Goal: Obtain resource: Download file/media

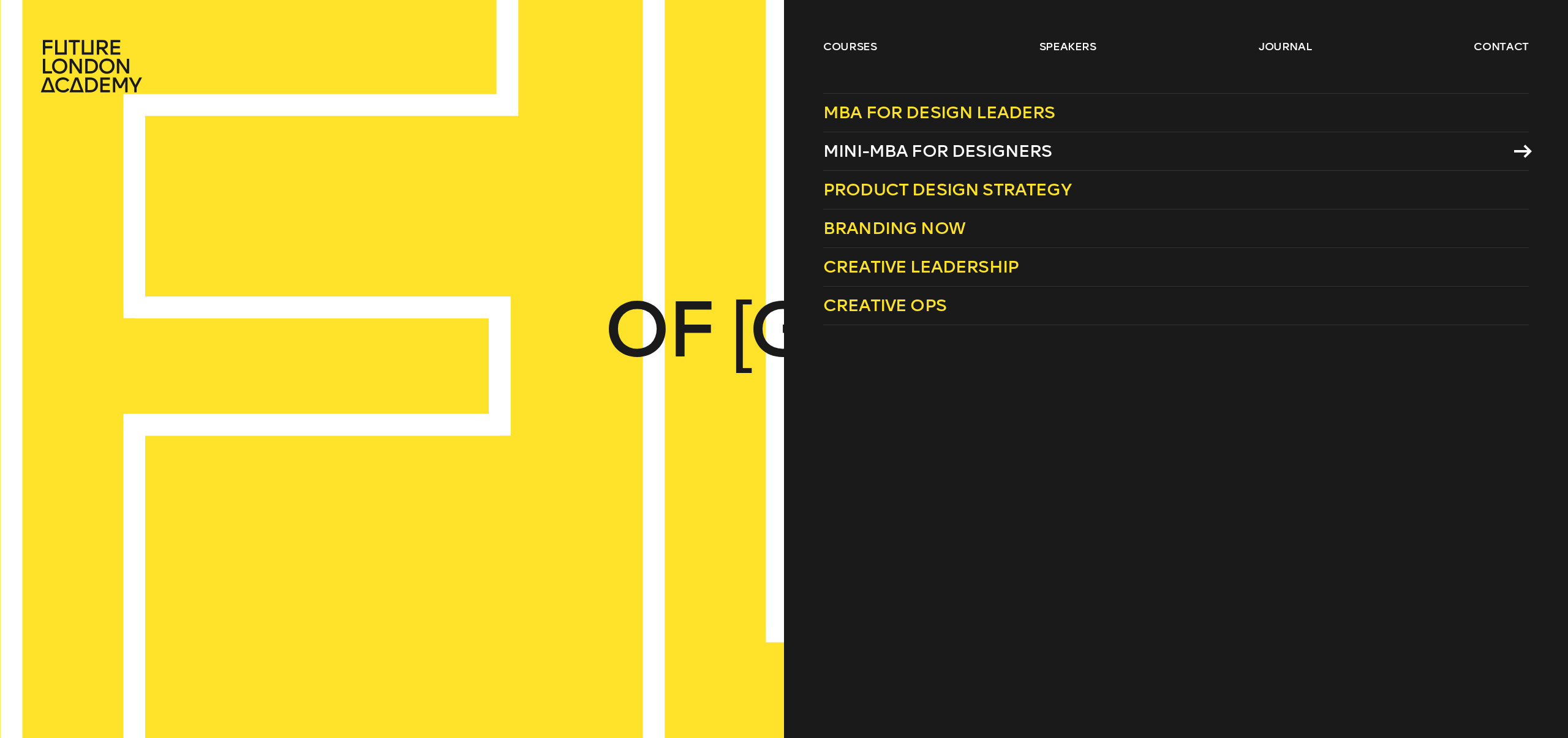
click at [982, 144] on span "Mini-MBA for Designers" at bounding box center [937, 150] width 229 height 20
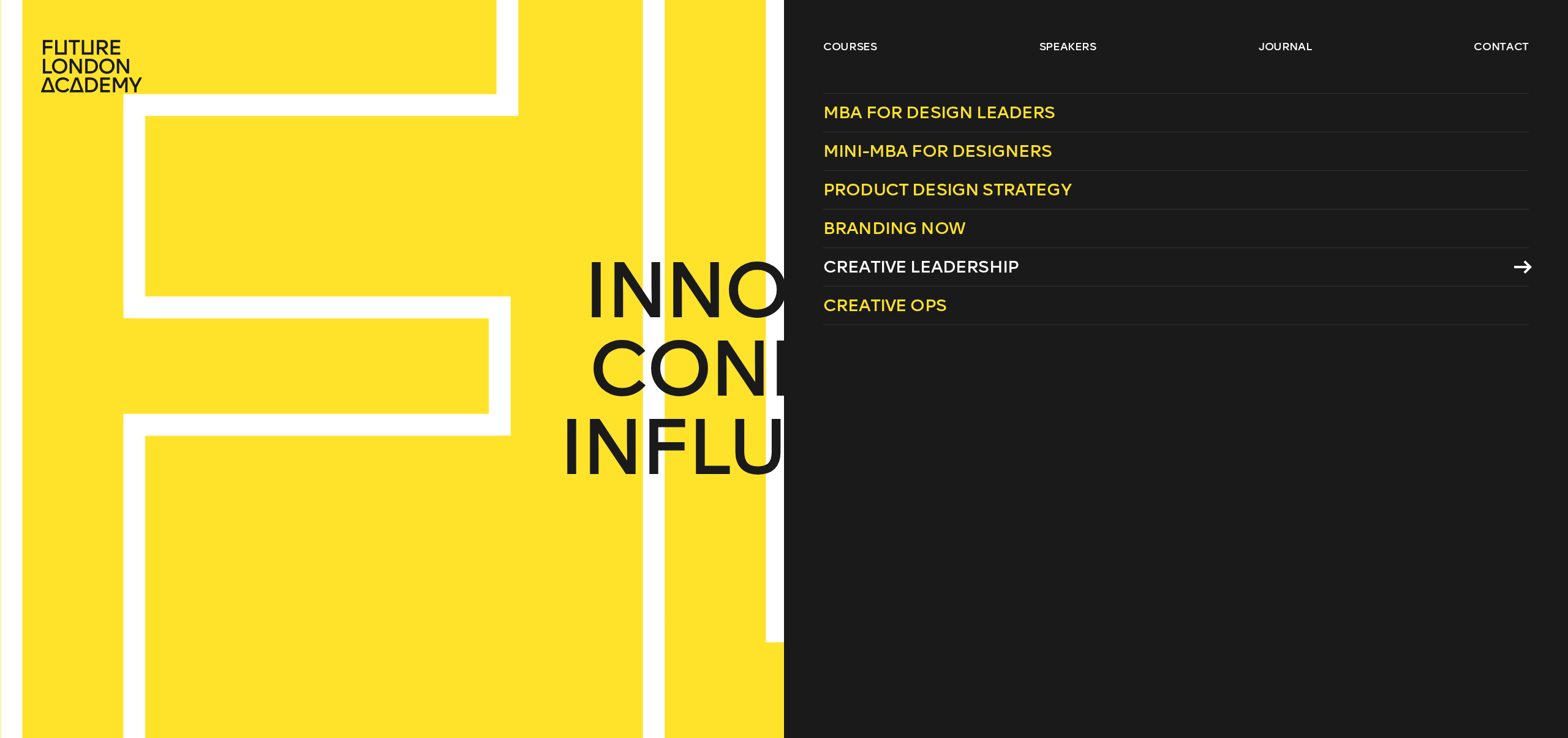
click at [893, 266] on span "Creative Leadership" at bounding box center [921, 266] width 196 height 20
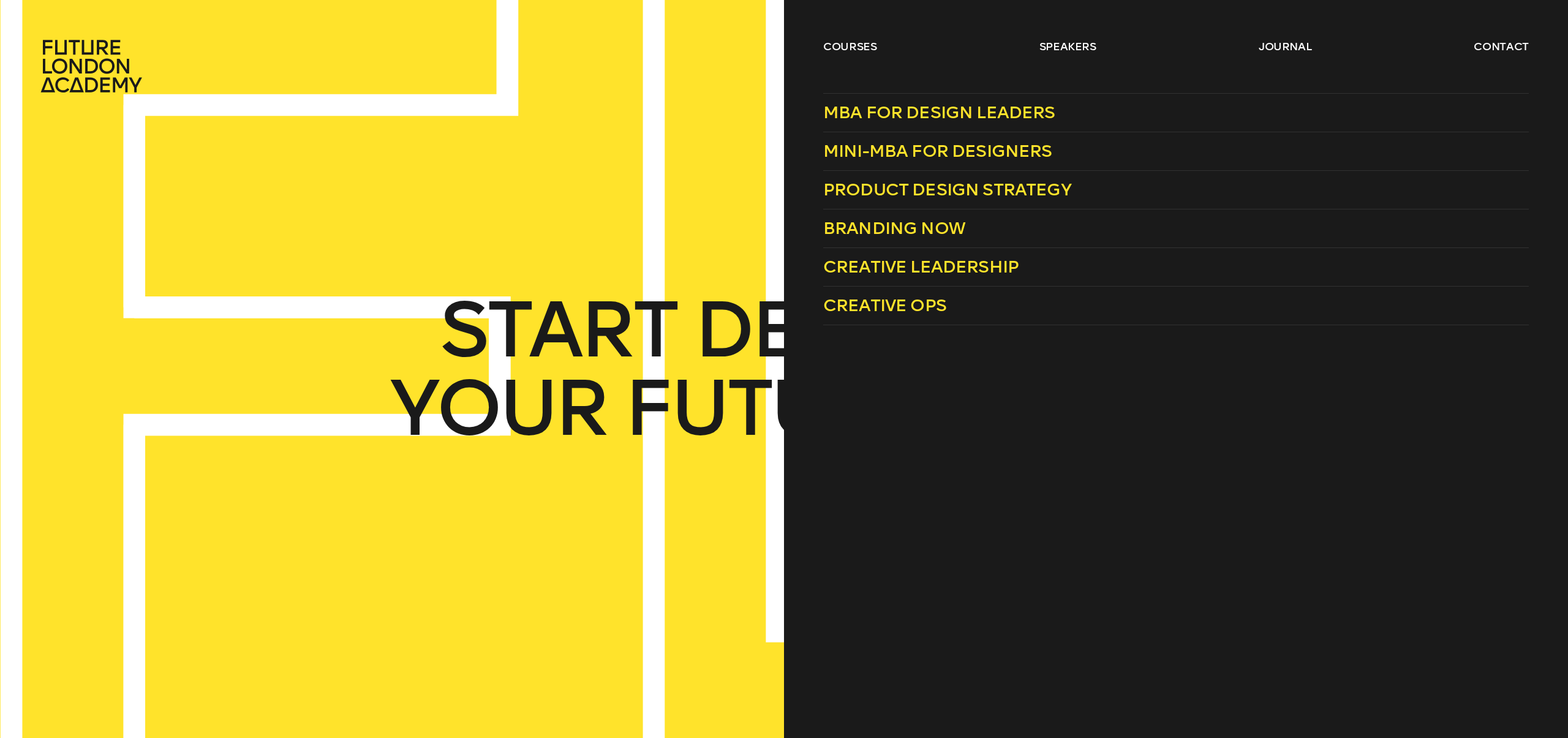
click at [817, 47] on div "courses speakers journal contact" at bounding box center [784, 66] width 1568 height 54
click at [892, 306] on span "Creative Ops" at bounding box center [885, 305] width 123 height 20
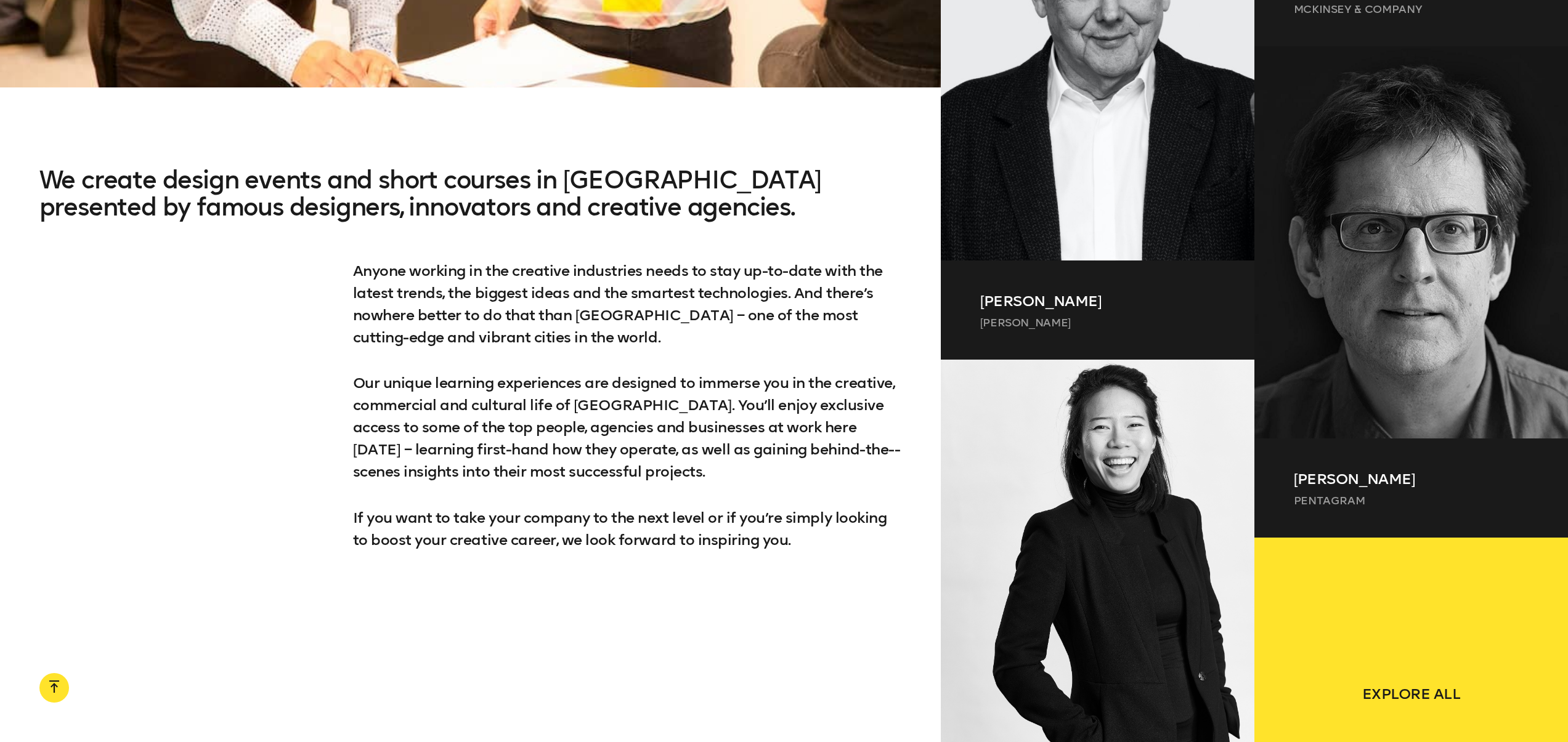
scroll to position [1203, 0]
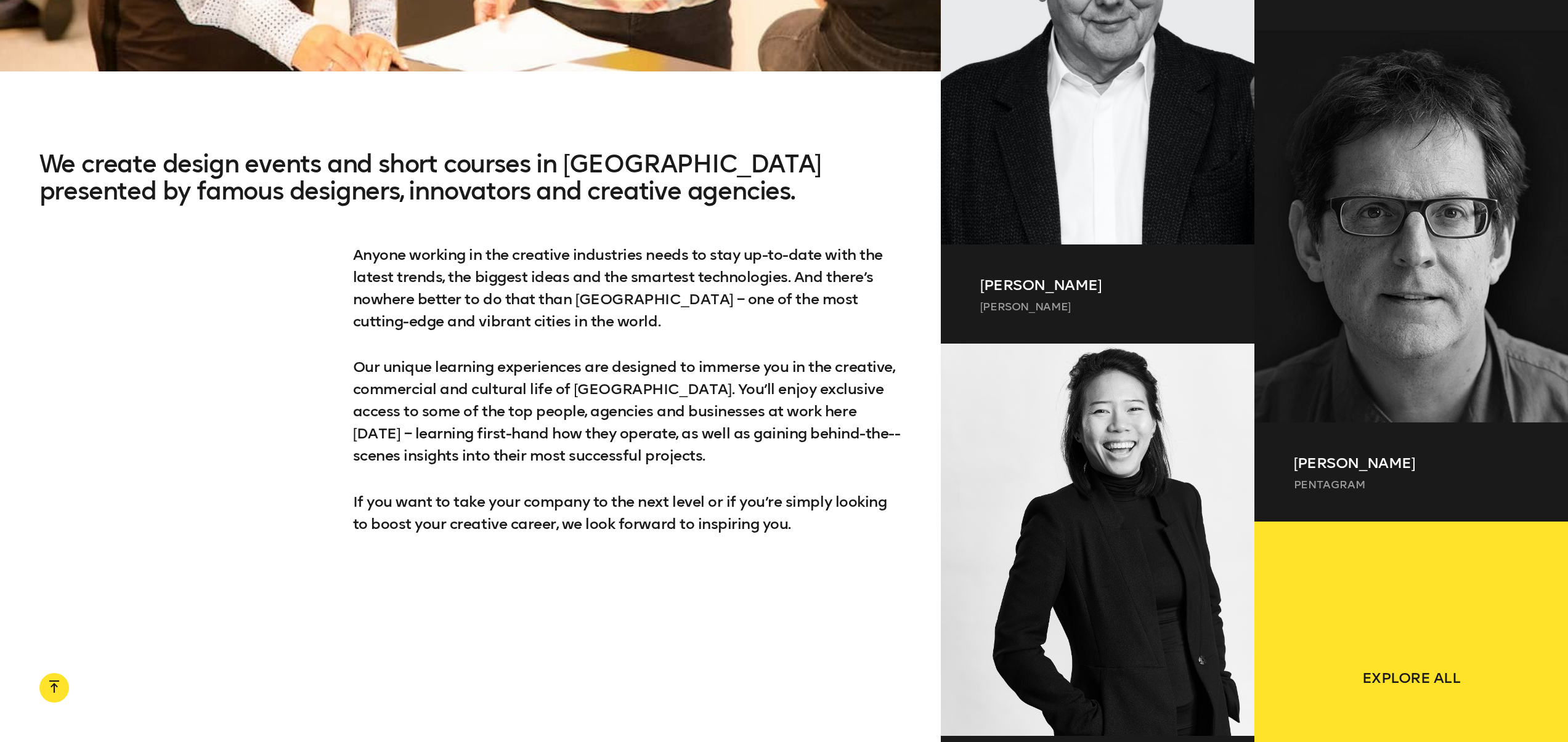
click at [894, 116] on div "We create design events and short courses in London presented by famous designe…" at bounding box center [470, 76] width 941 height 1074
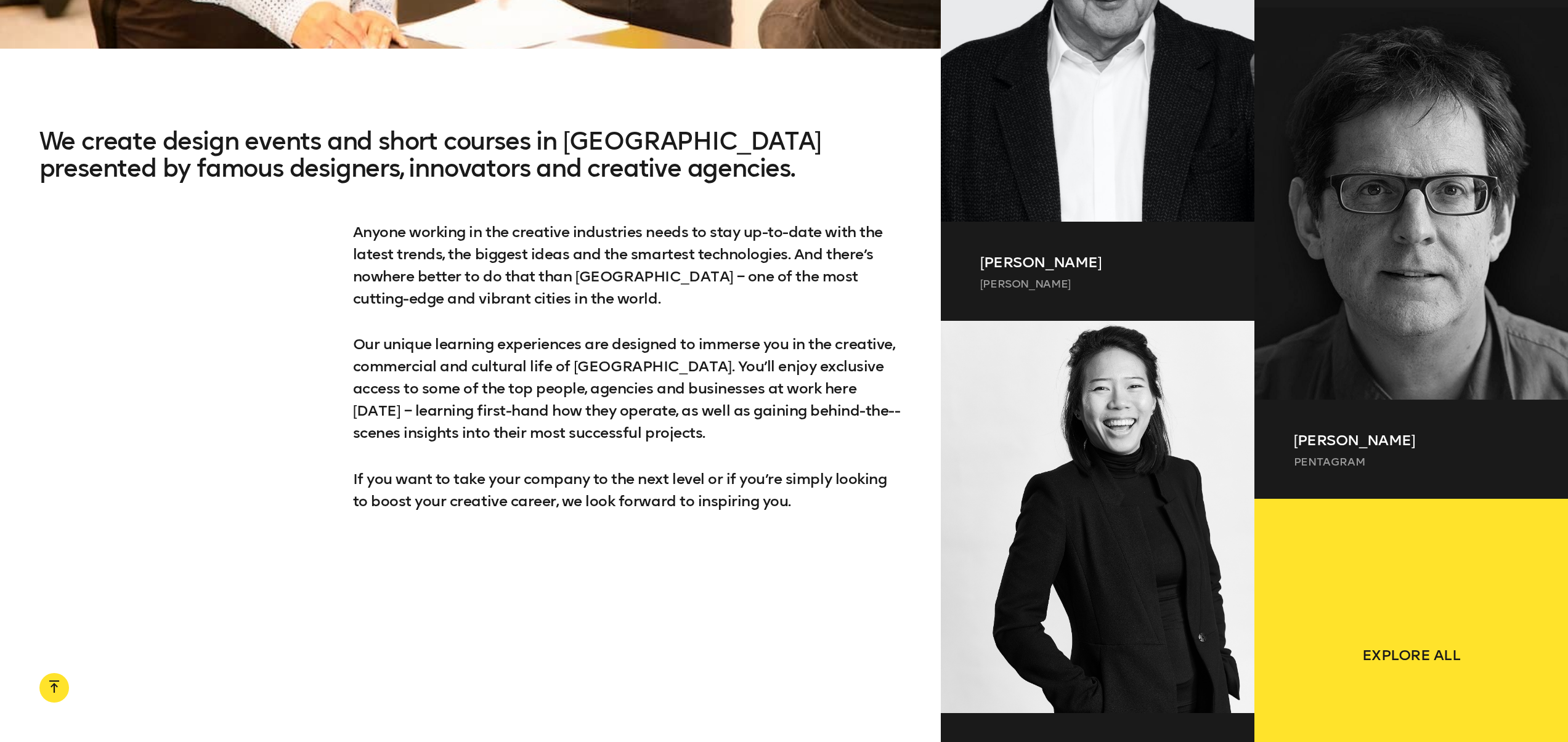
scroll to position [1260, 0]
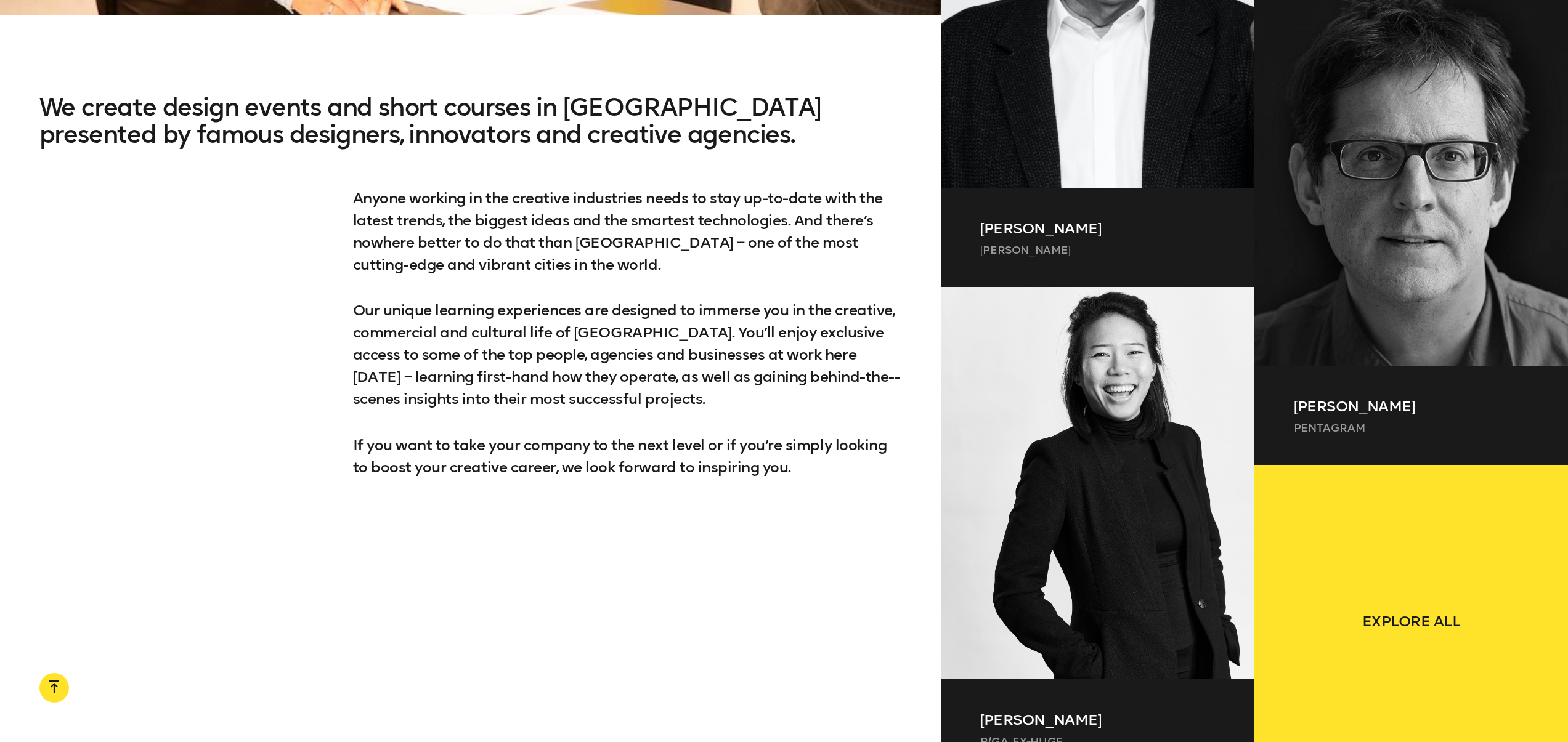
click at [905, 161] on div "We create design events and short courses in London presented by famous designe…" at bounding box center [470, 326] width 941 height 464
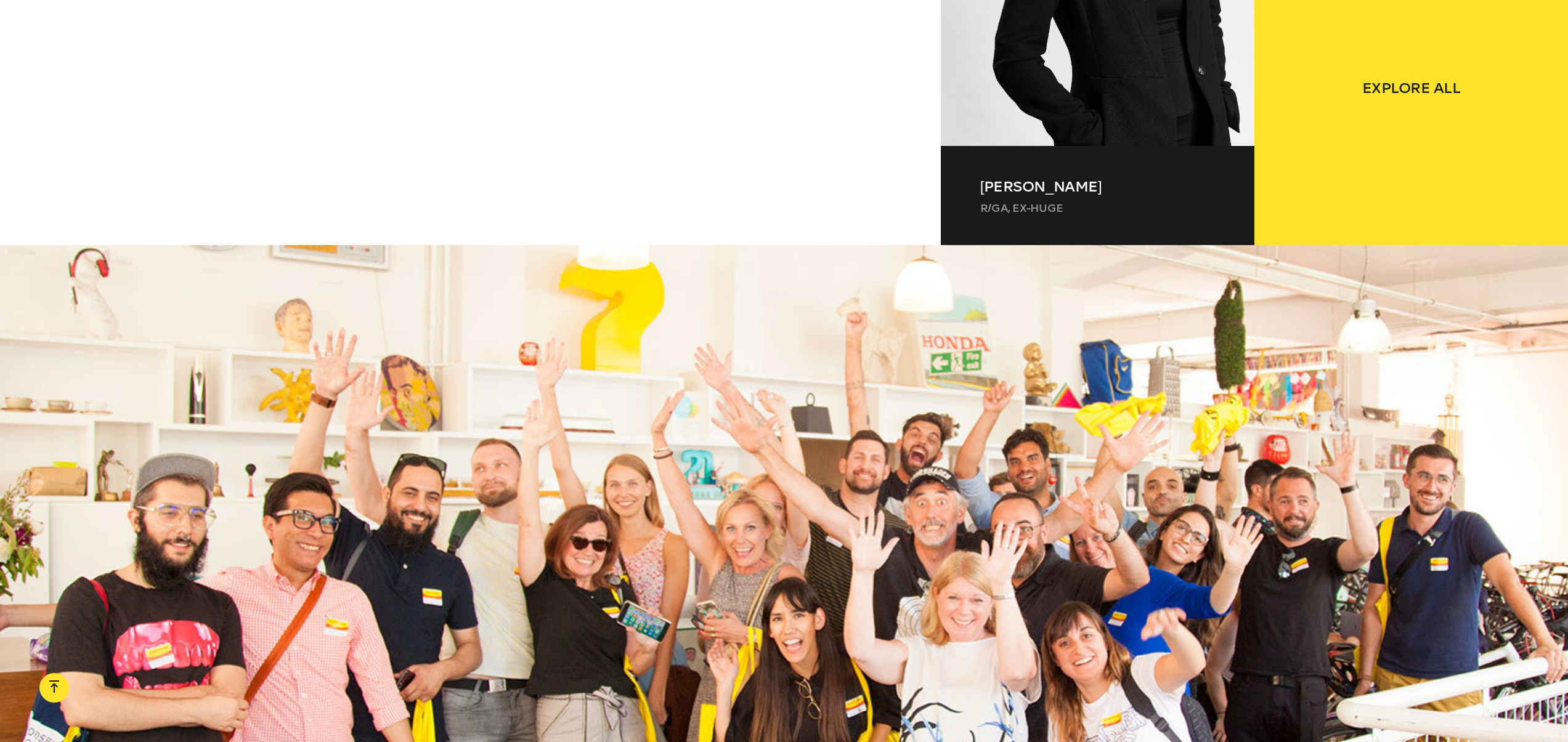
scroll to position [1661, 0]
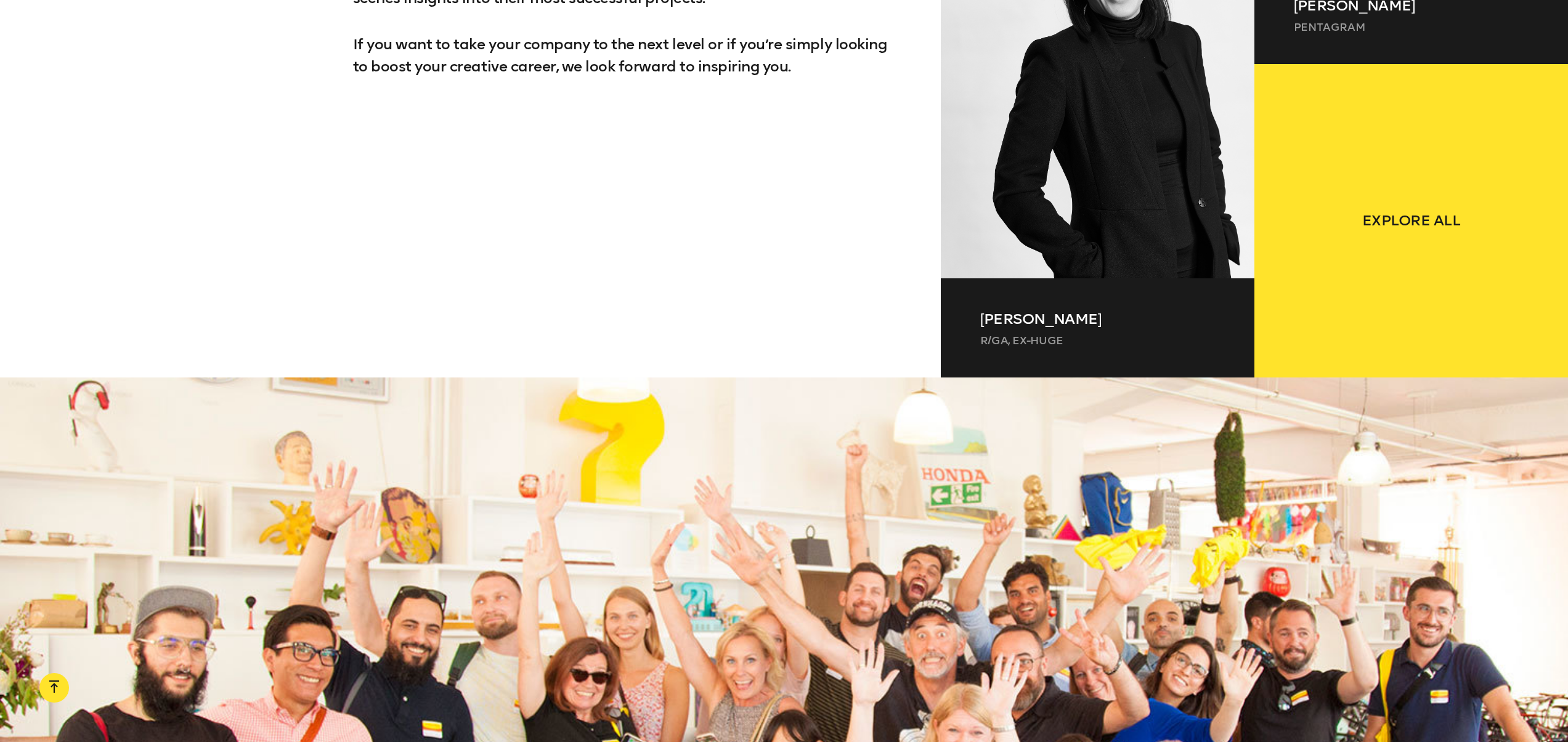
drag, startPoint x: 866, startPoint y: 250, endPoint x: 862, endPoint y: 241, distance: 9.8
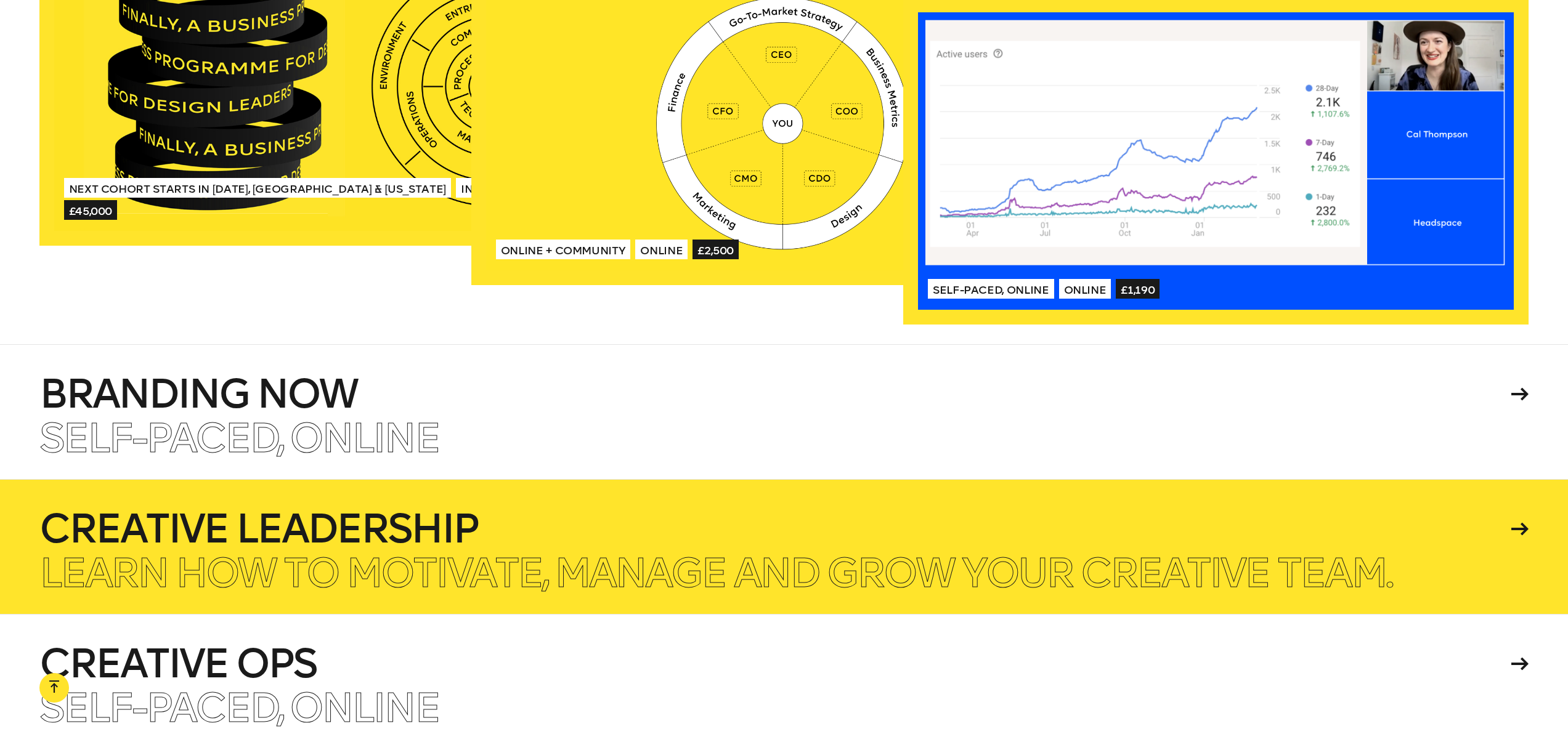
scroll to position [3390, 0]
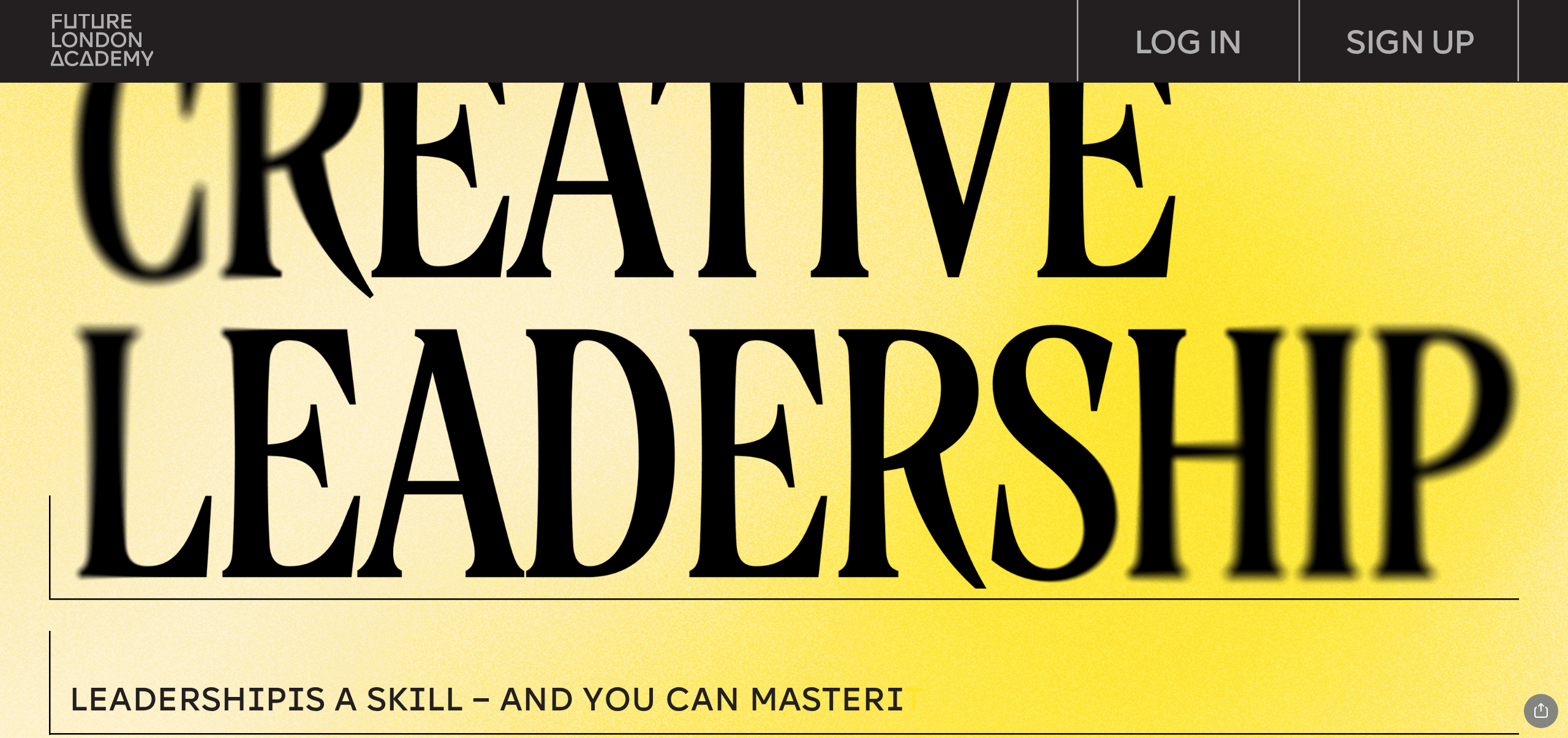
scroll to position [115, 0]
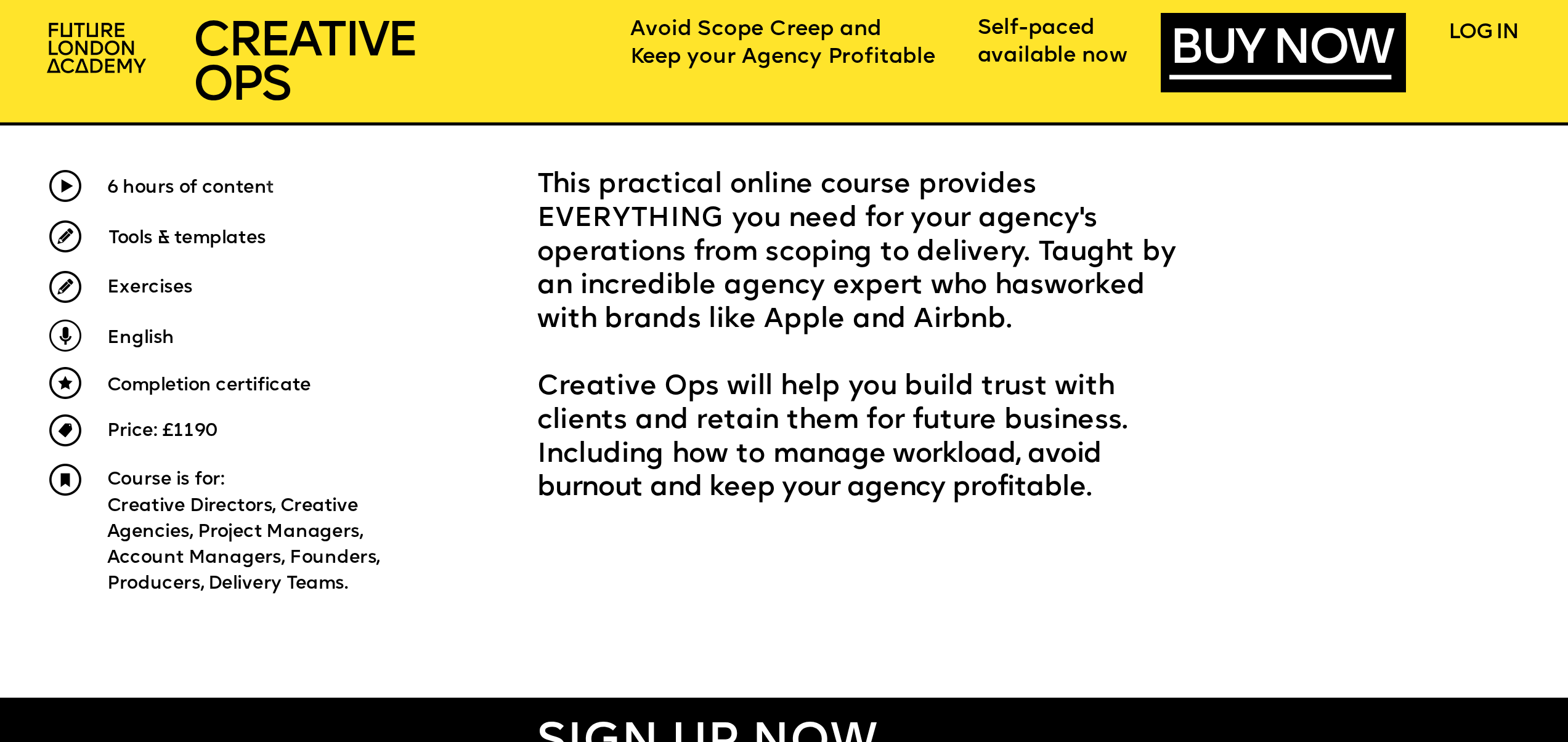
scroll to position [902, 0]
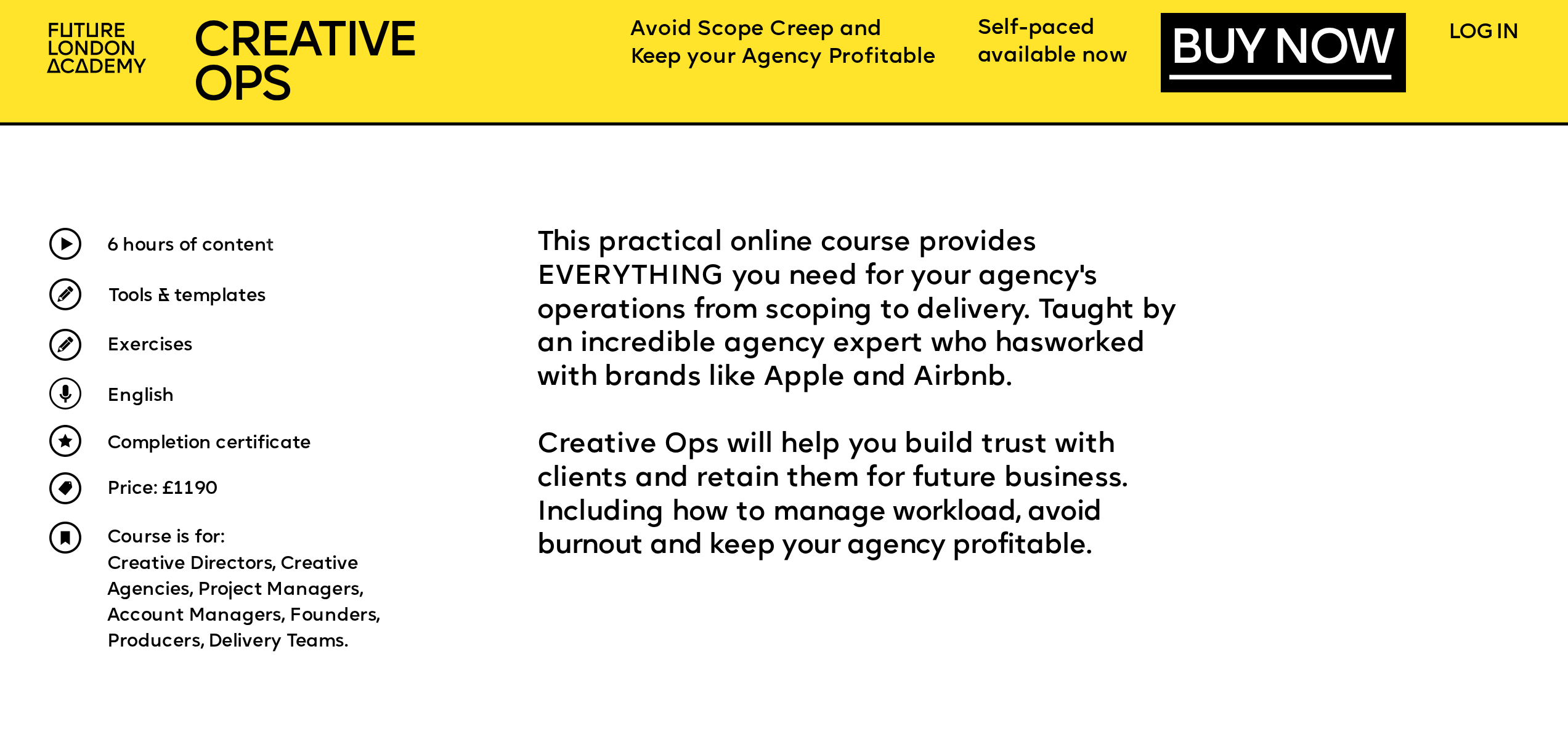
scroll to position [832, 0]
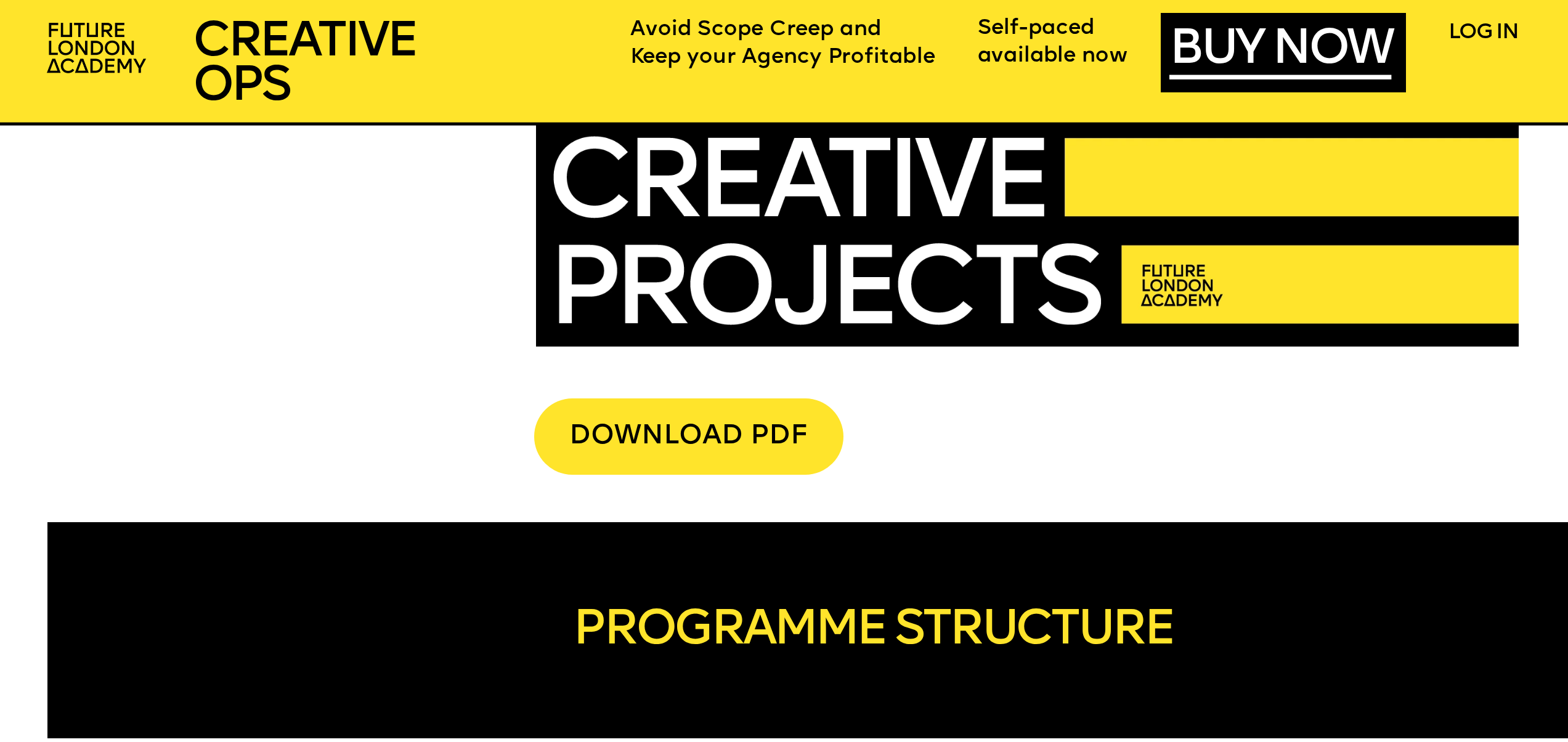
scroll to position [5634, 0]
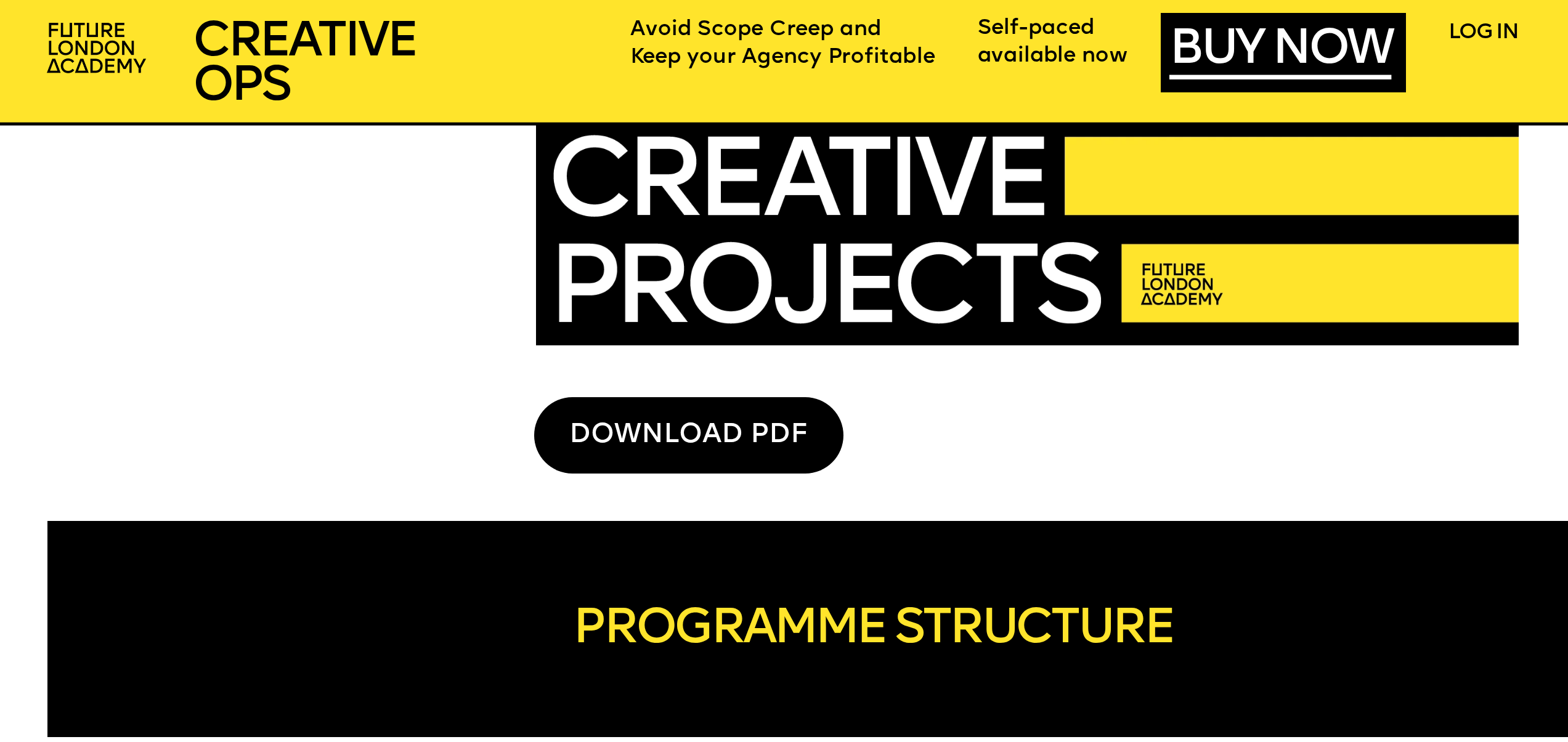
click at [667, 431] on div "DOWNLOAD PDF" at bounding box center [689, 435] width 310 height 76
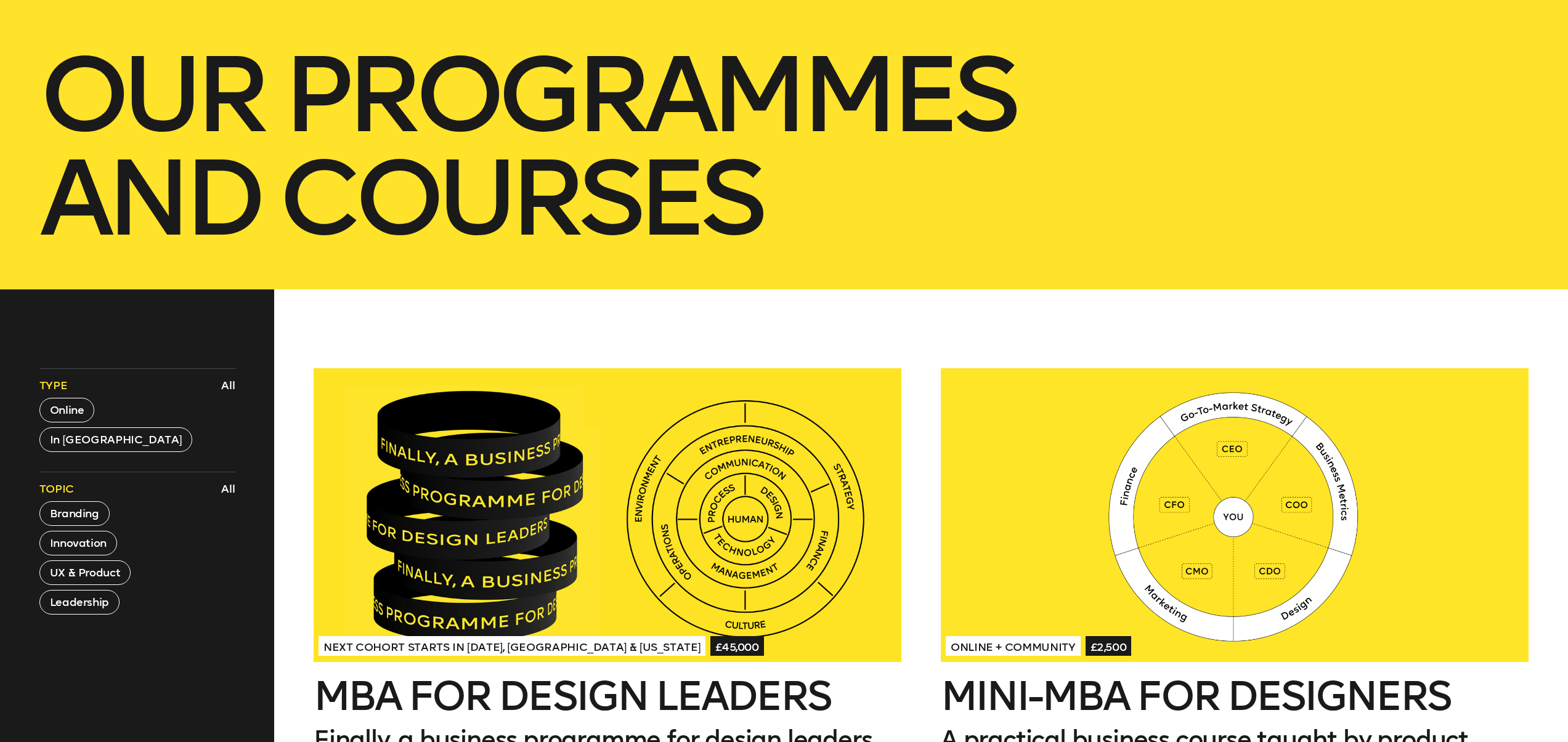
scroll to position [559, 0]
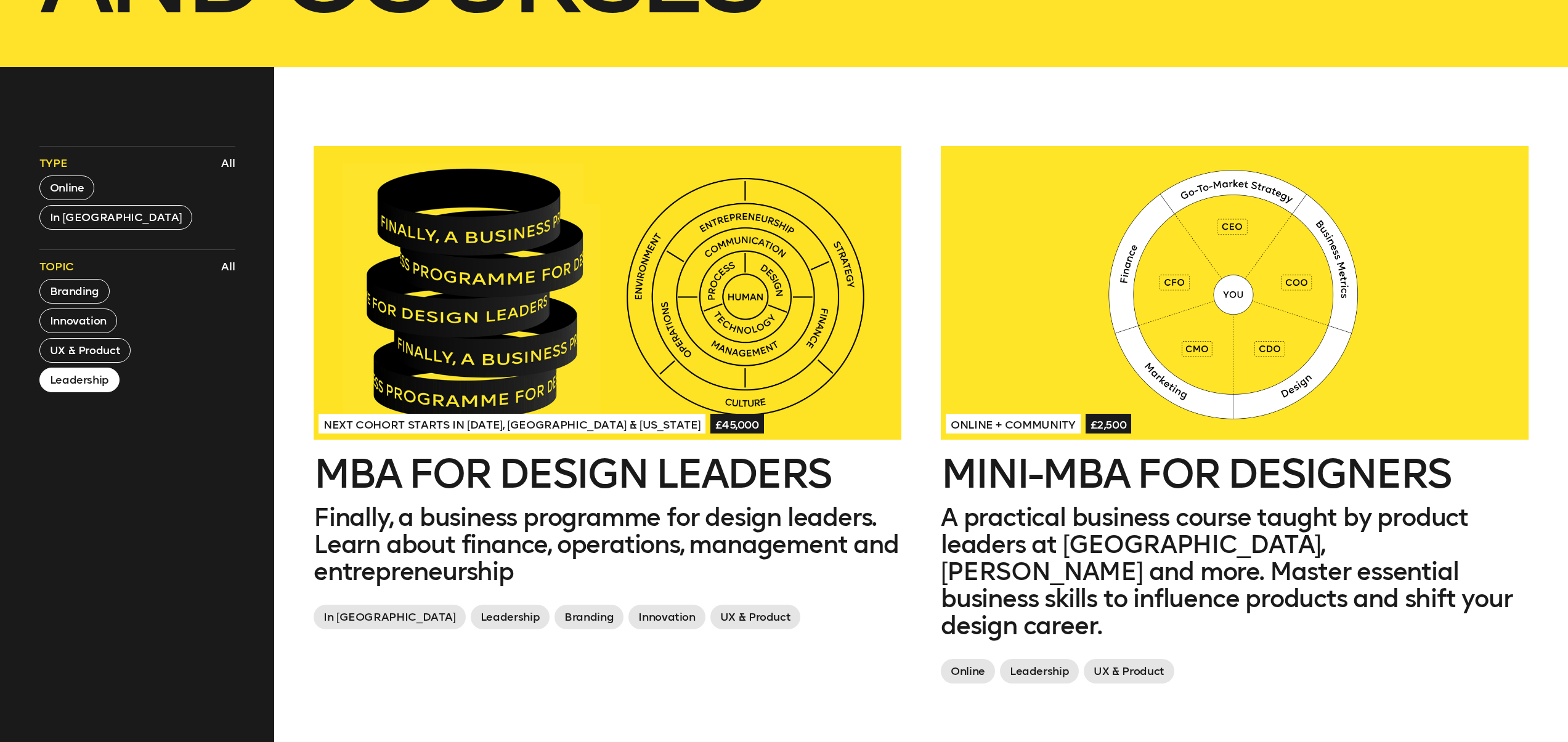
click at [90, 380] on button "Leadership" at bounding box center [79, 380] width 80 height 25
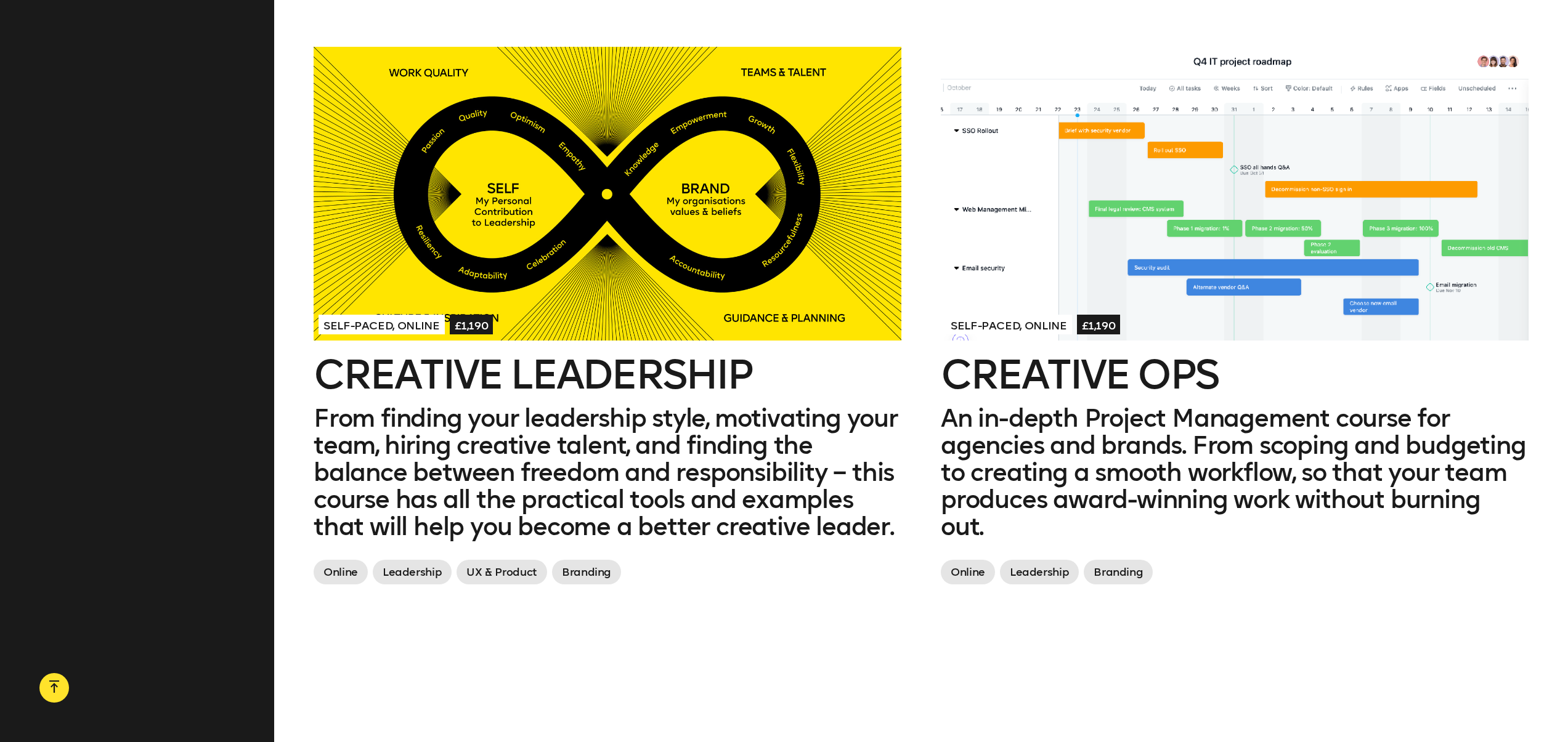
scroll to position [1176, 0]
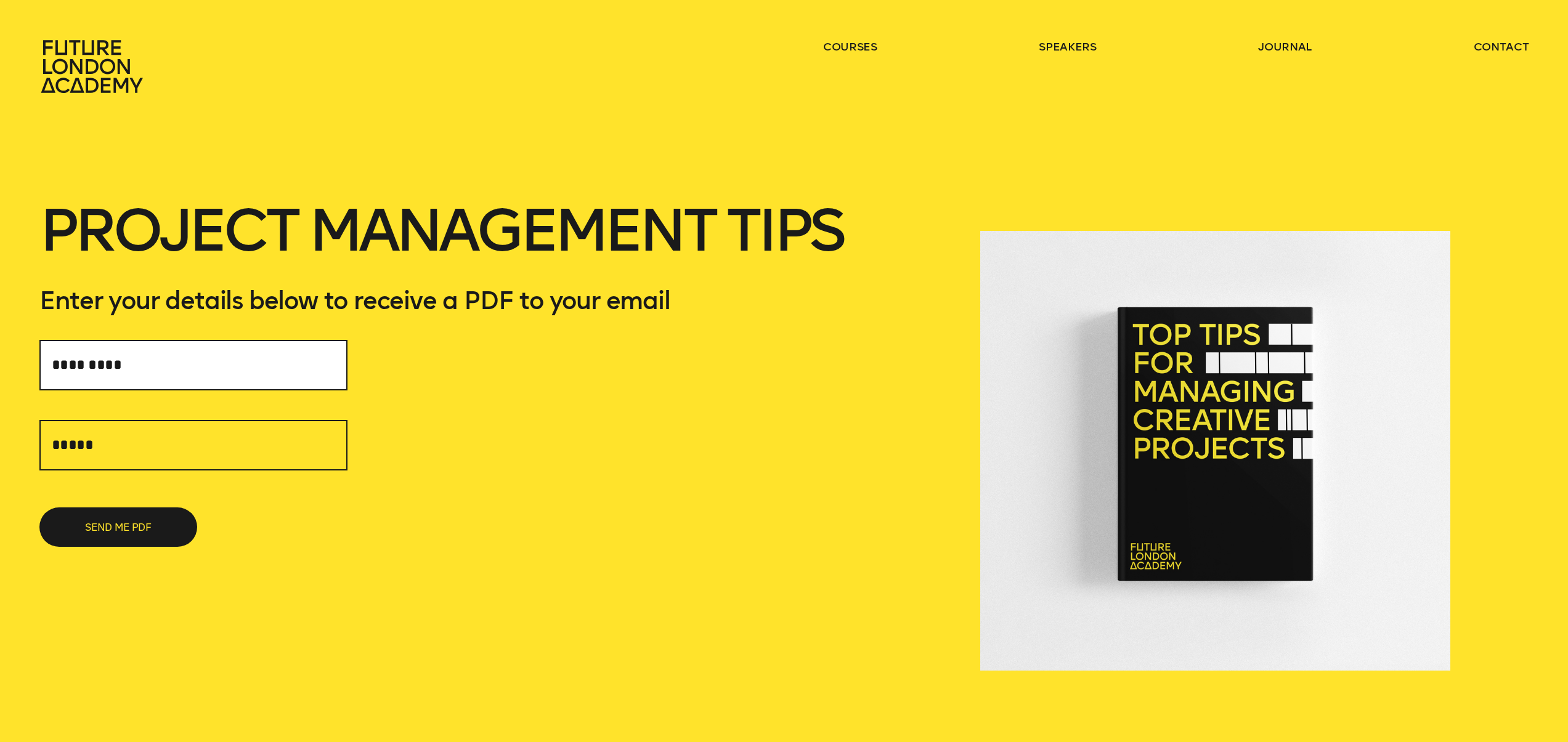
click at [138, 359] on input "text" at bounding box center [193, 365] width 308 height 51
type input "**********"
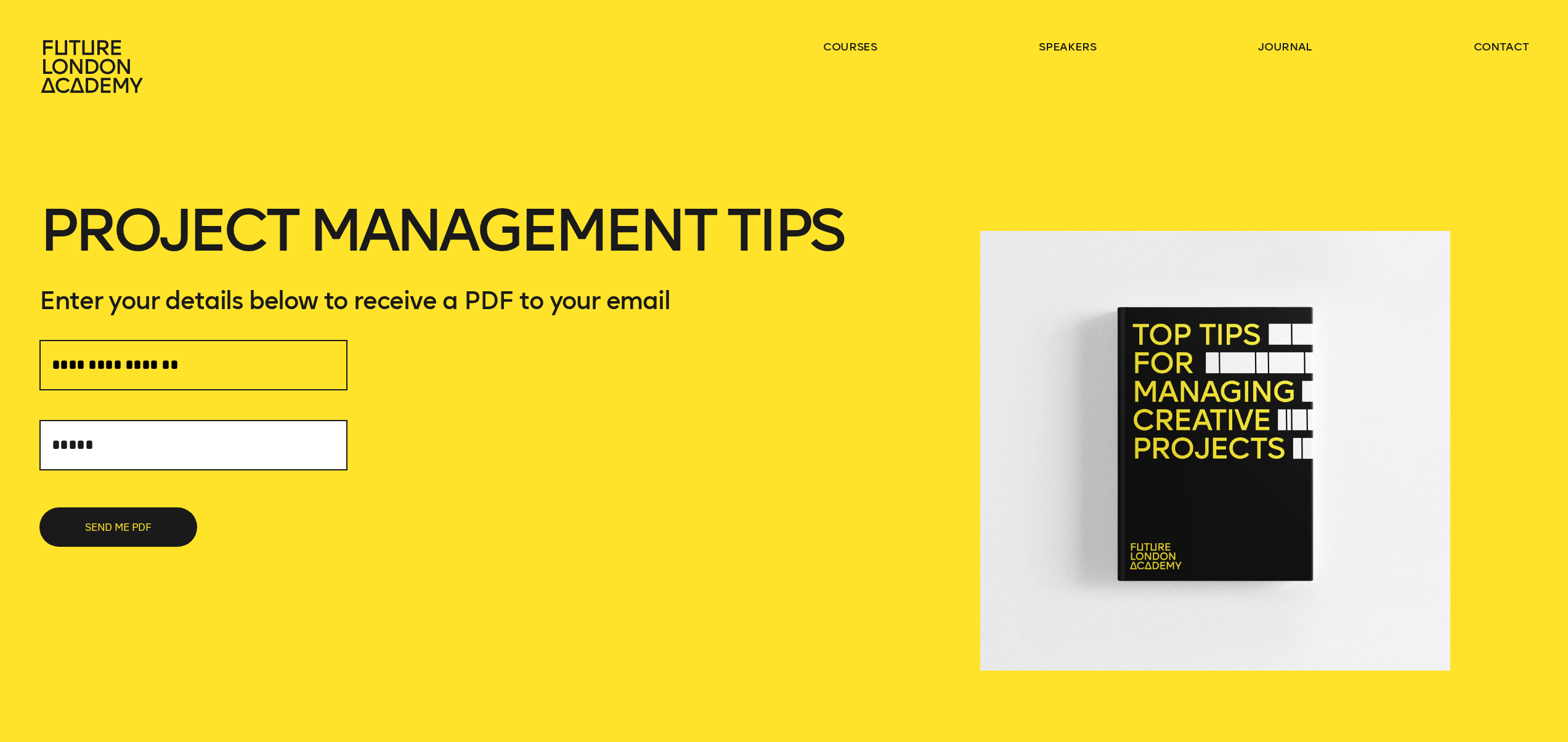
drag, startPoint x: 144, startPoint y: 456, endPoint x: 143, endPoint y: 447, distance: 9.1
click at [143, 456] on input "text" at bounding box center [193, 445] width 308 height 51
type input "**********"
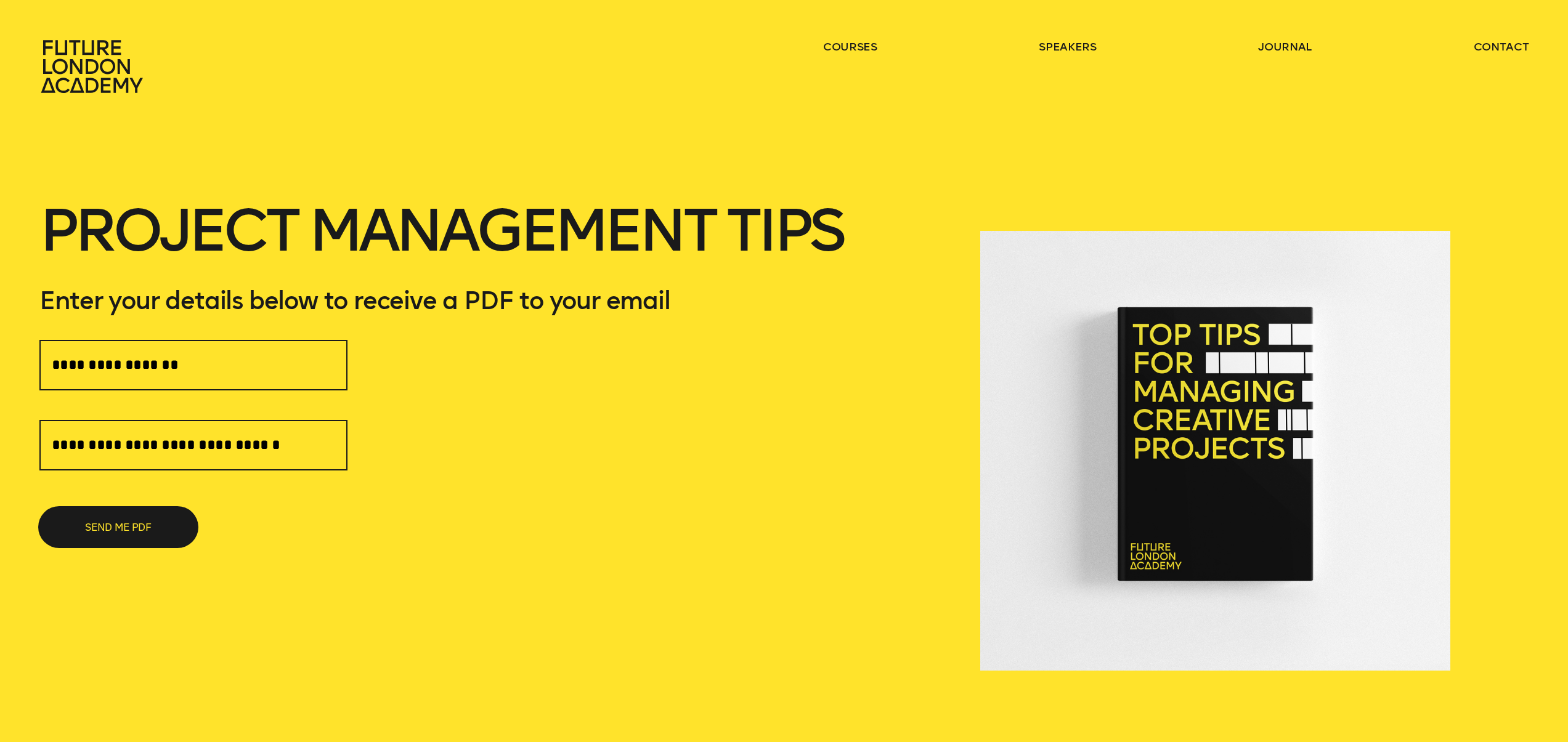
click at [83, 534] on button "SEND ME PDF" at bounding box center [118, 526] width 158 height 39
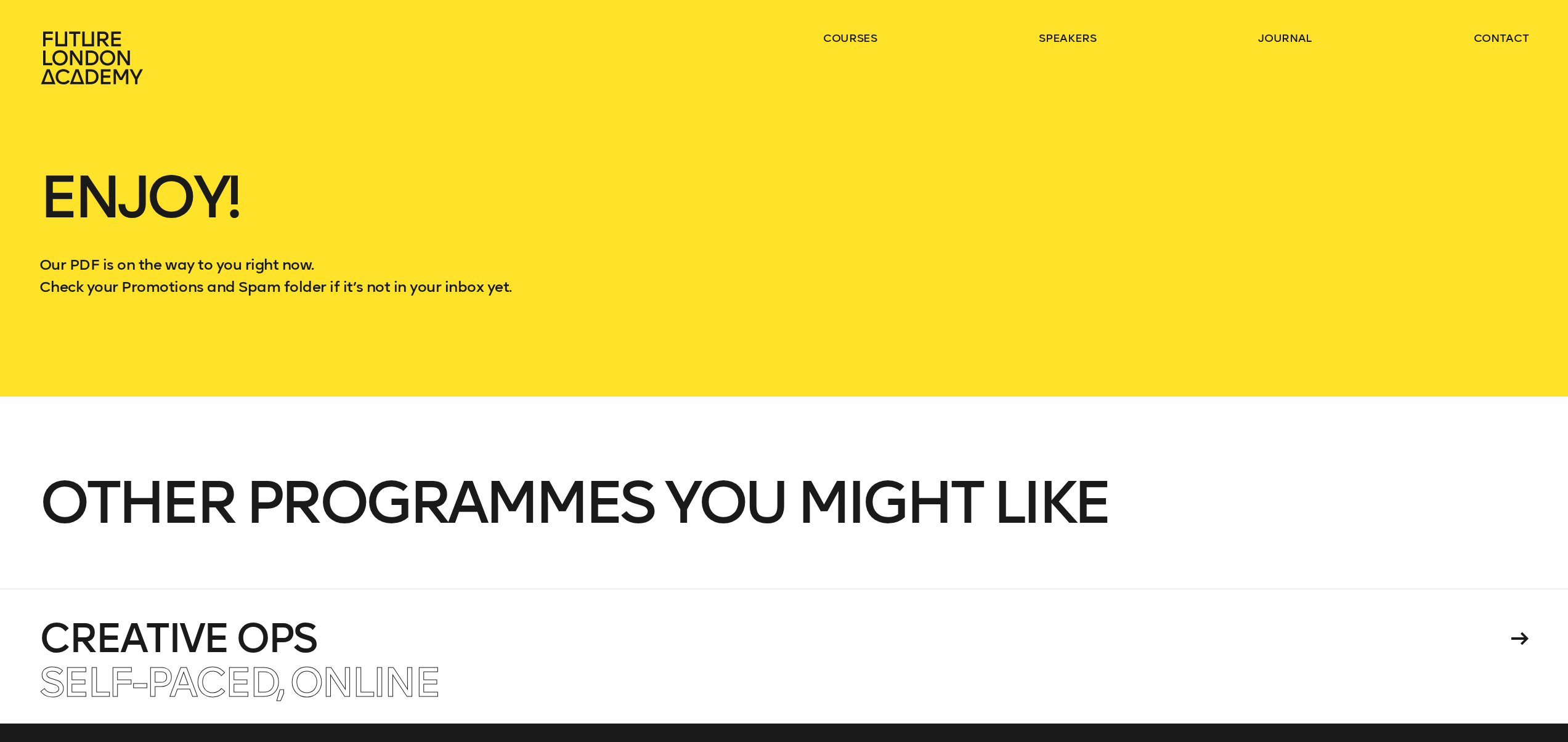
scroll to position [22, 0]
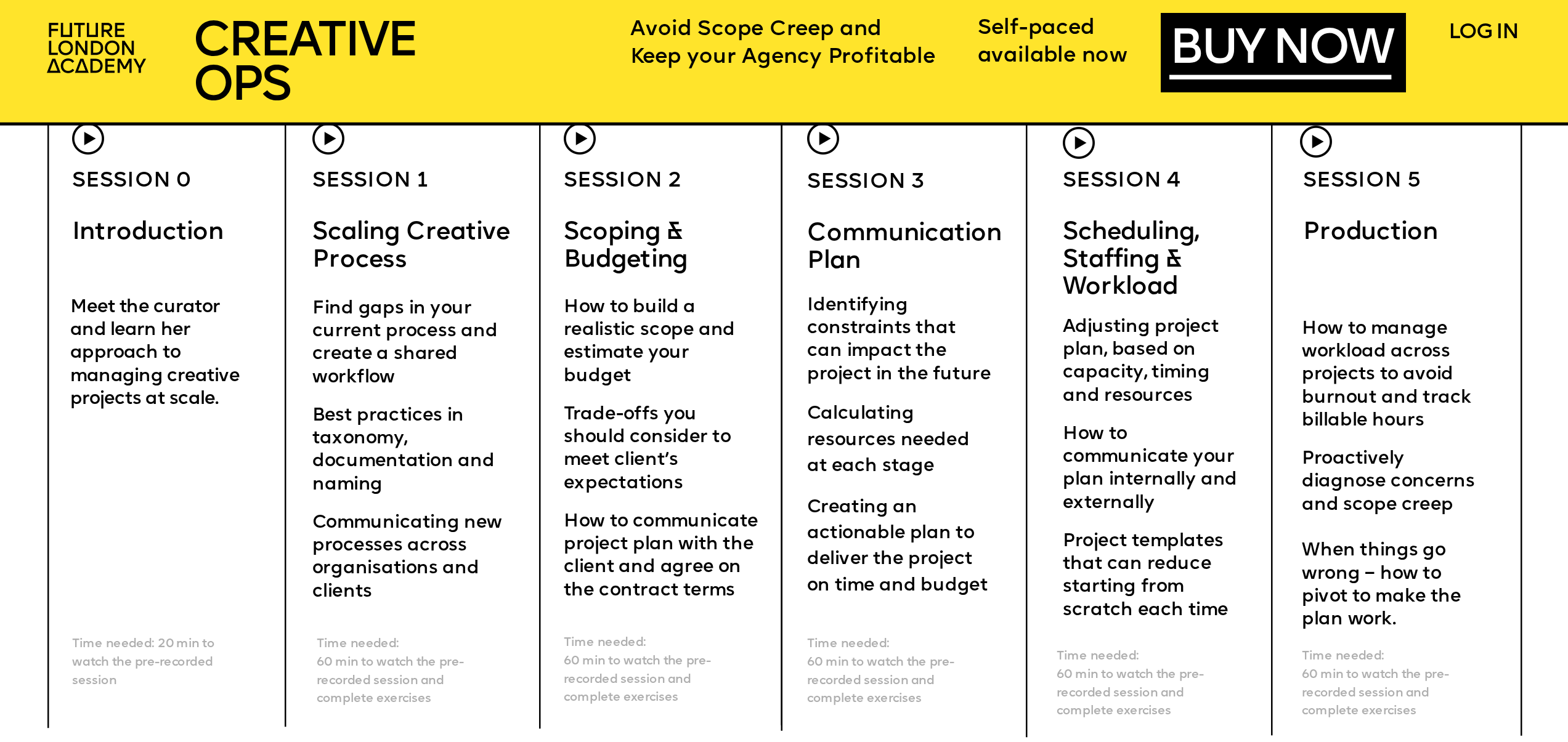
scroll to position [6355, 0]
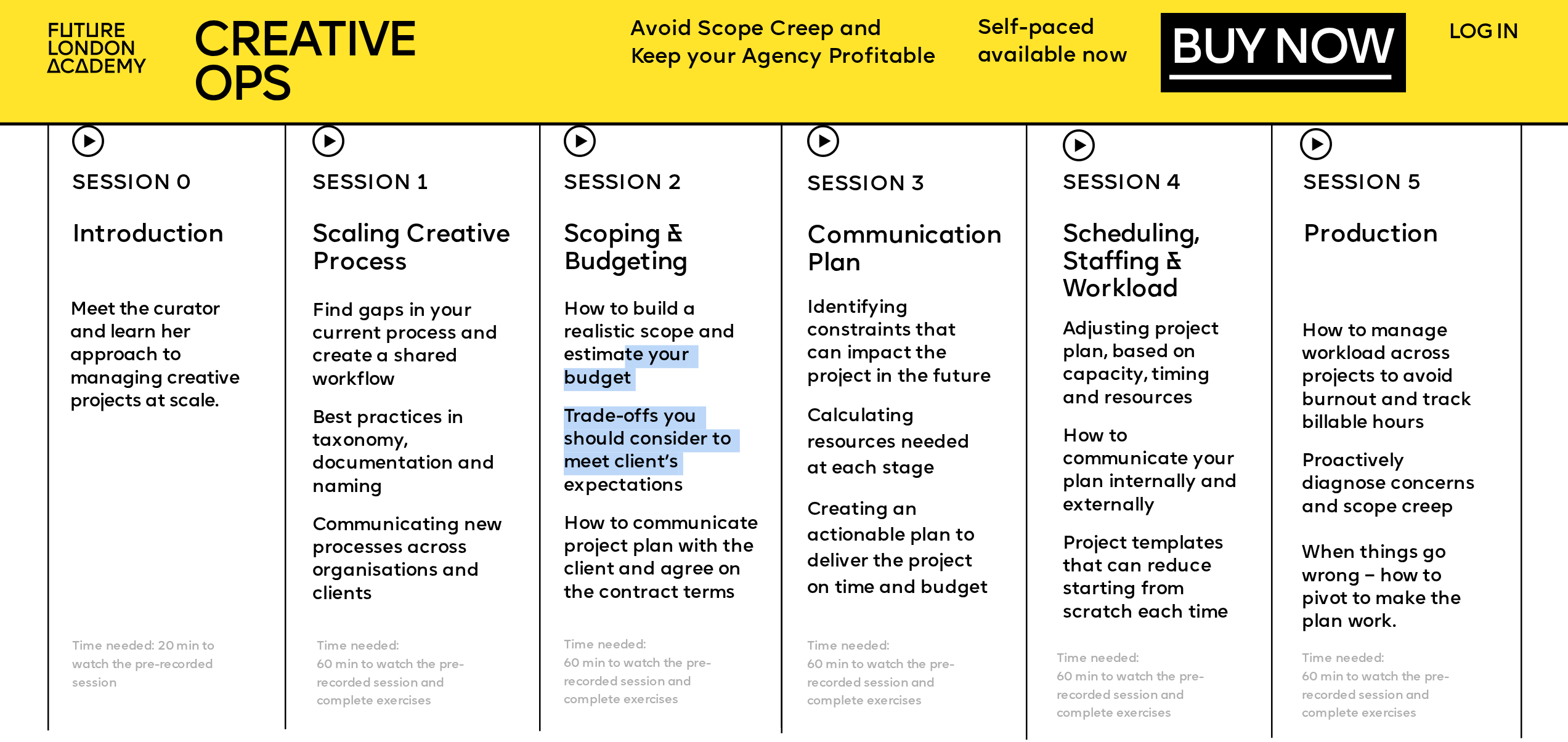
drag, startPoint x: 685, startPoint y: 430, endPoint x: 631, endPoint y: 375, distance: 77.1
click at [707, 464] on div "How to build a realistic scope and estimate your budget Trade-offs you should c…" at bounding box center [661, 452] width 196 height 307
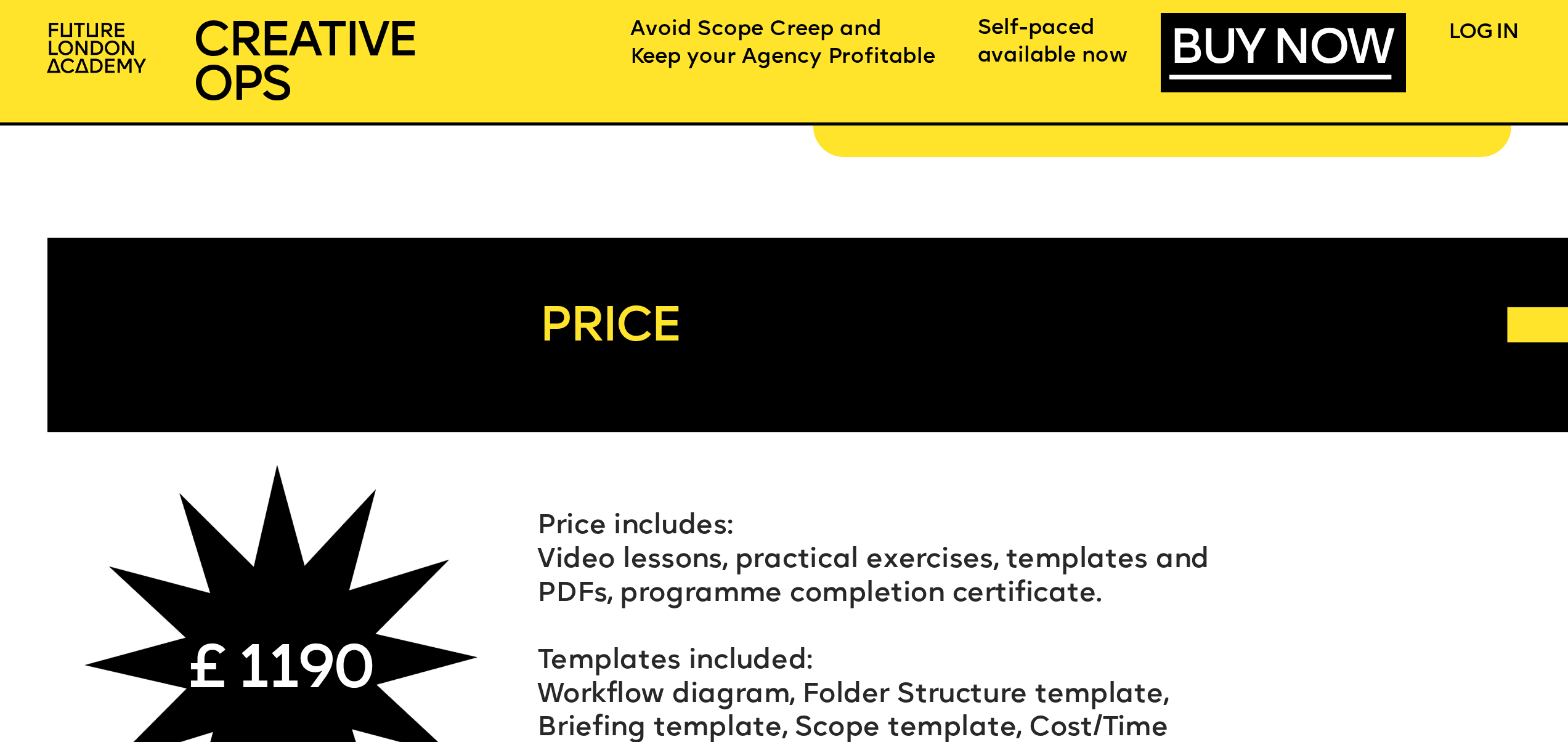
scroll to position [9779, 0]
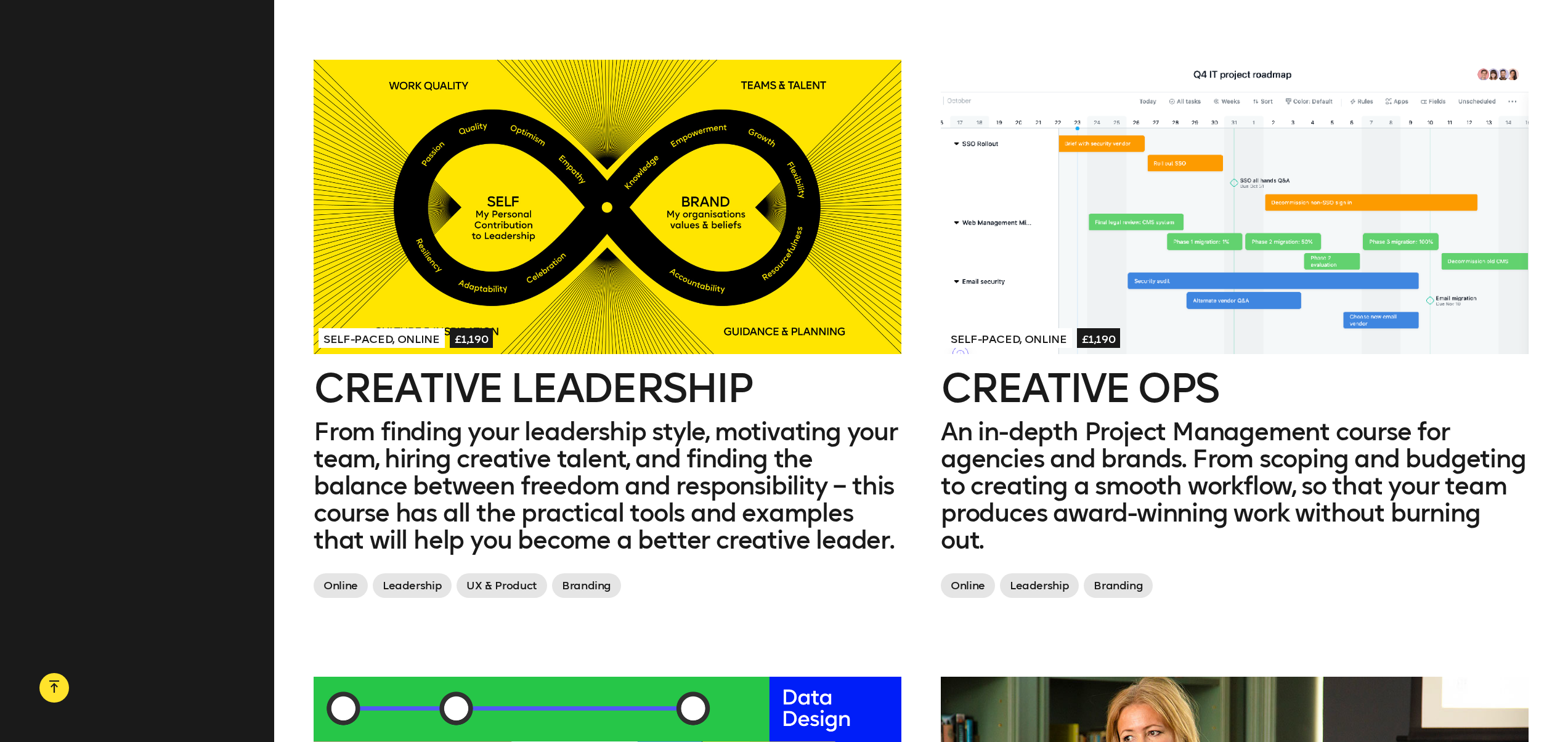
scroll to position [1946, 0]
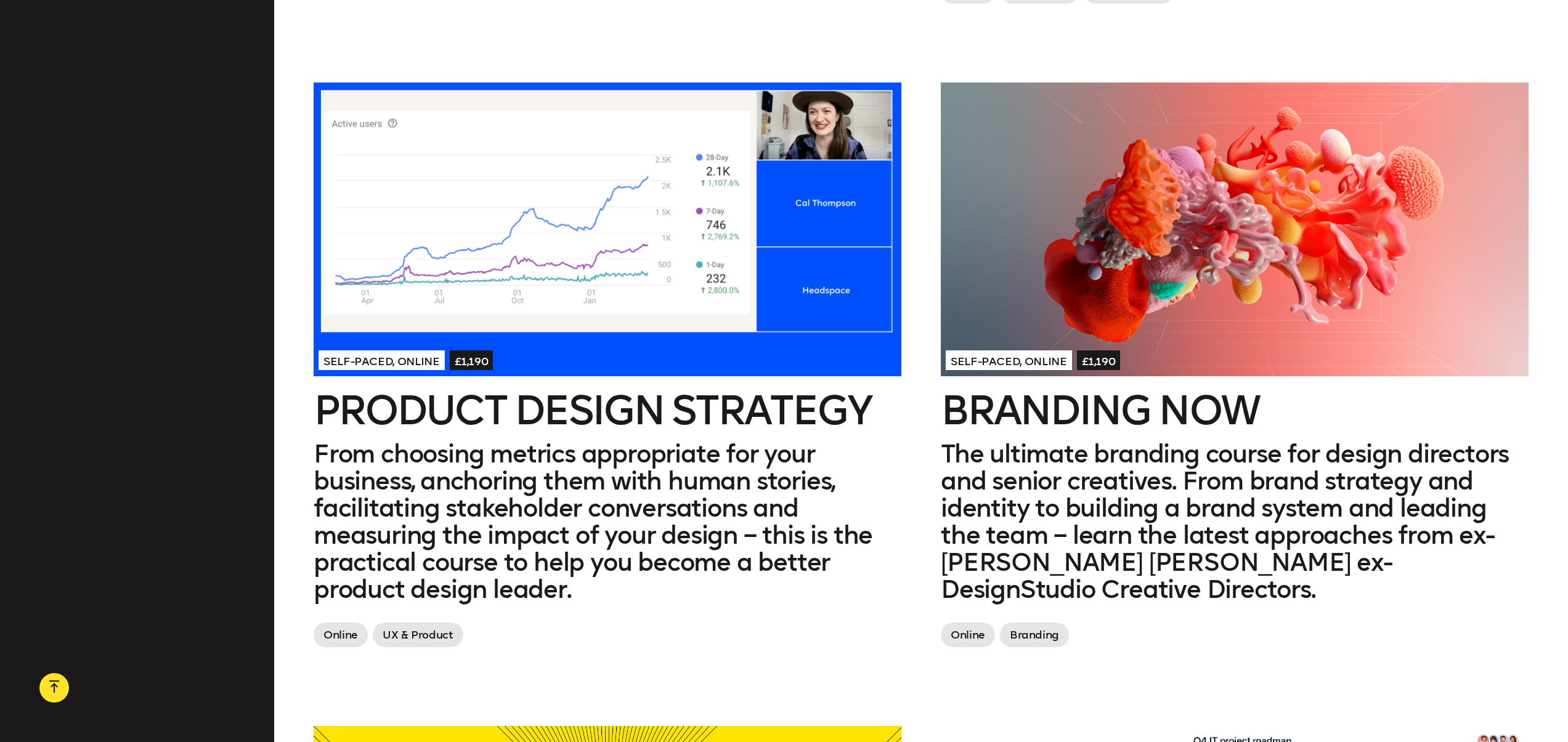
scroll to position [1788, 0]
